Goal: Find specific page/section: Find specific page/section

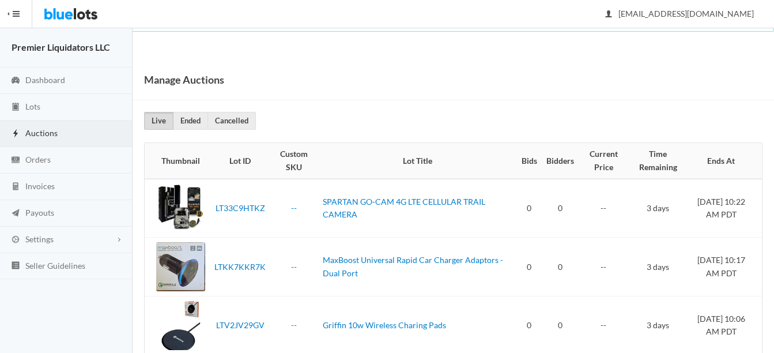
click at [33, 128] on span "Auctions" at bounding box center [41, 133] width 32 height 10
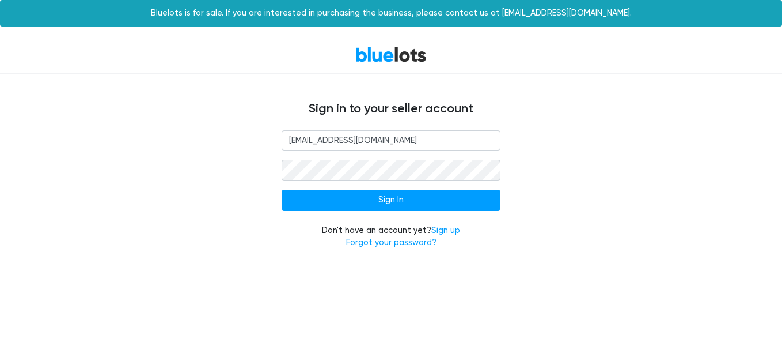
click at [412, 200] on input "Sign In" at bounding box center [391, 200] width 219 height 21
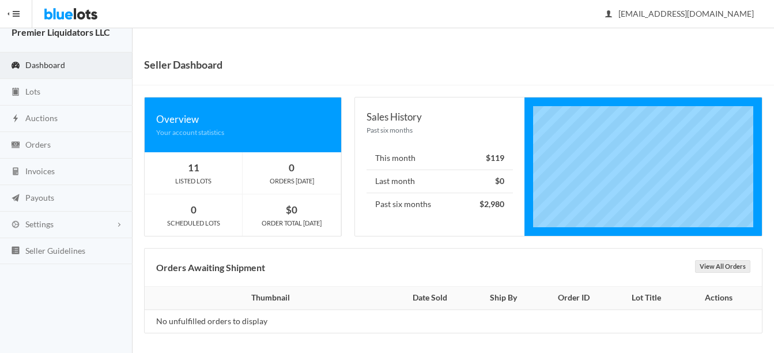
scroll to position [18, 0]
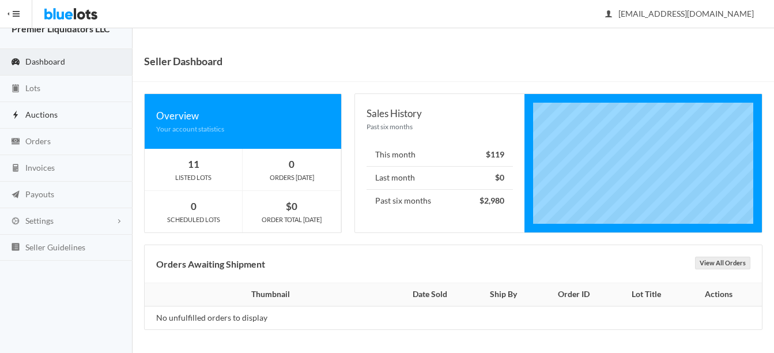
click at [45, 113] on span "Auctions" at bounding box center [41, 114] width 32 height 10
